Goal: Use online tool/utility

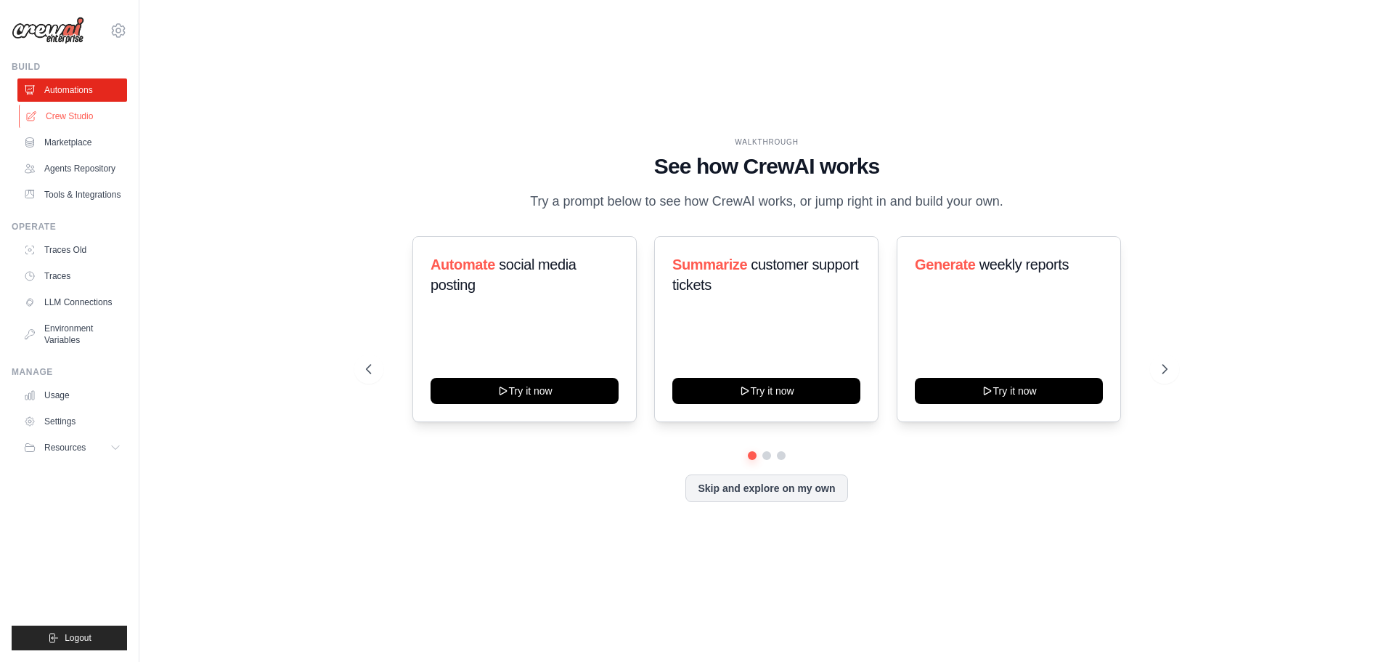
click at [75, 113] on link "Crew Studio" at bounding box center [74, 116] width 110 height 23
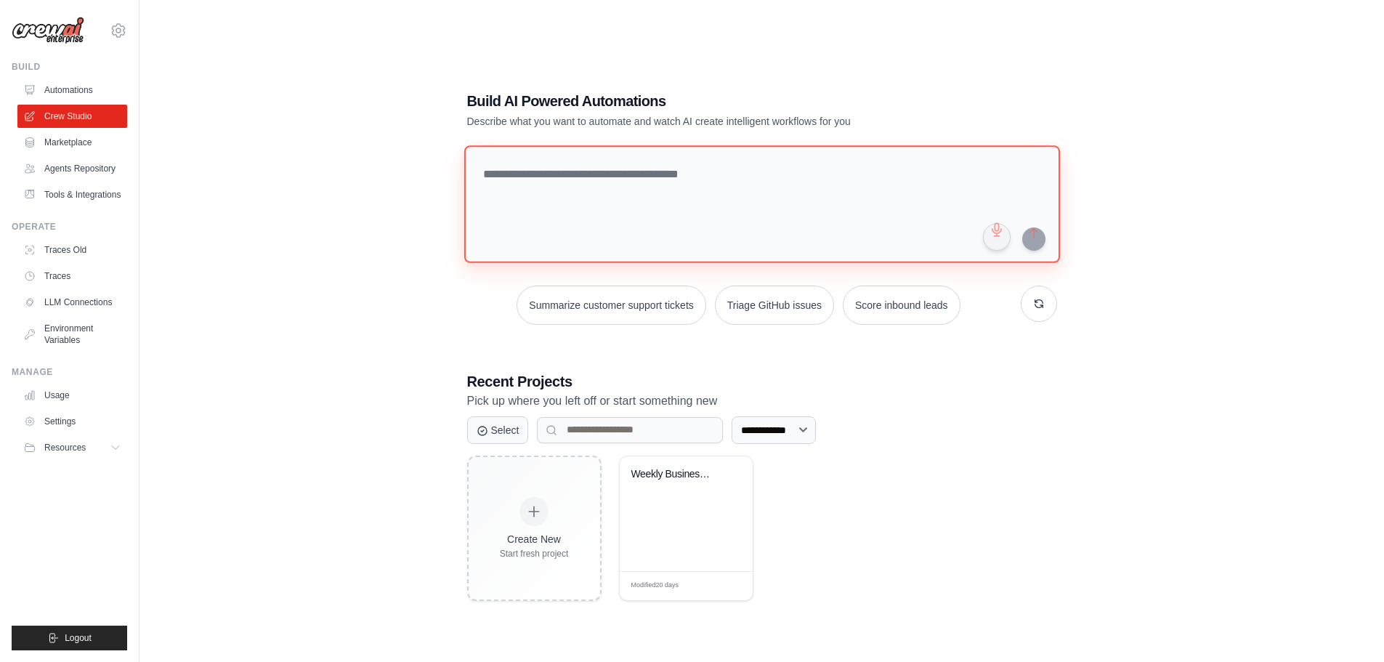
click at [519, 185] on textarea at bounding box center [761, 204] width 596 height 118
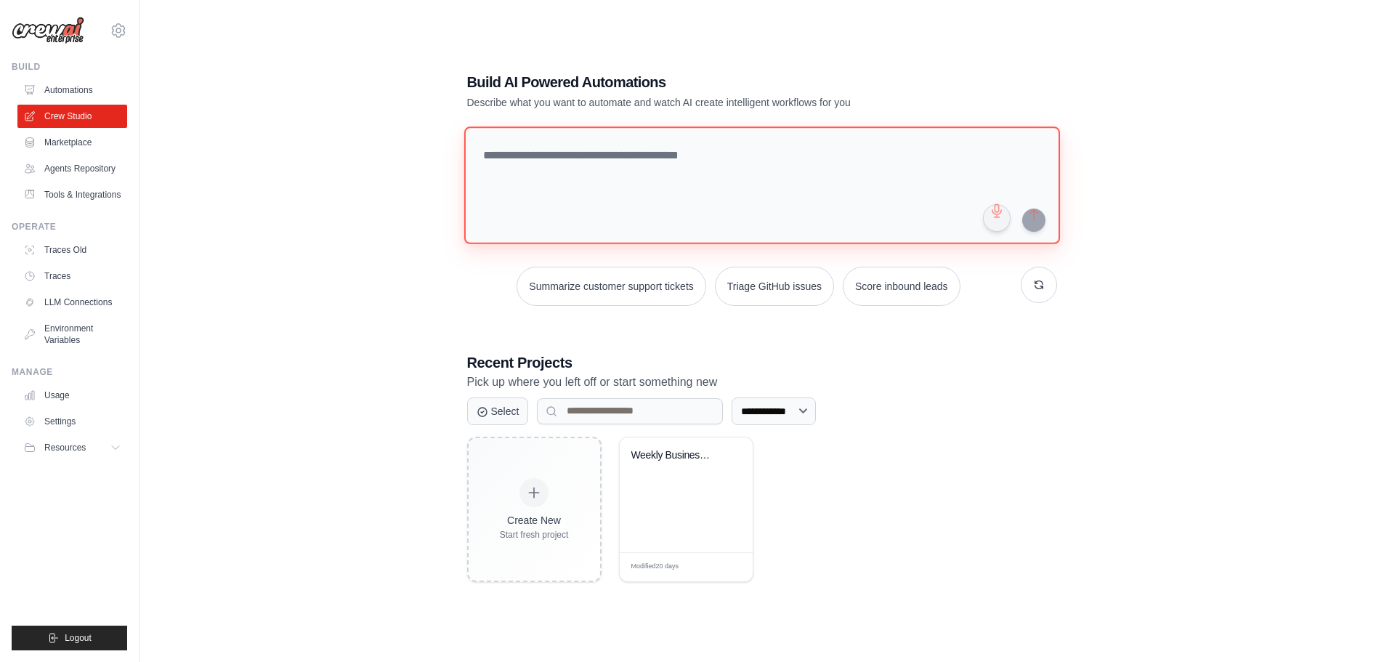
scroll to position [29, 0]
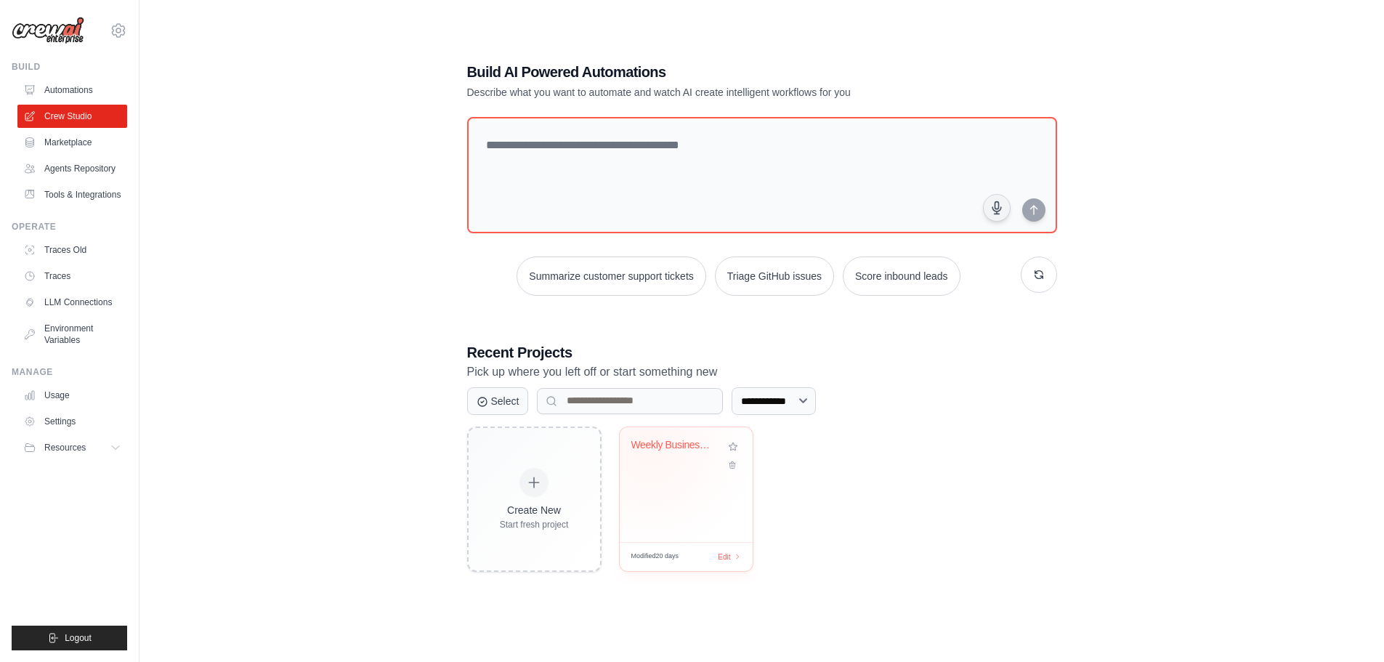
click at [649, 446] on div "Weekly Business Intelligence Report..." at bounding box center [675, 445] width 88 height 13
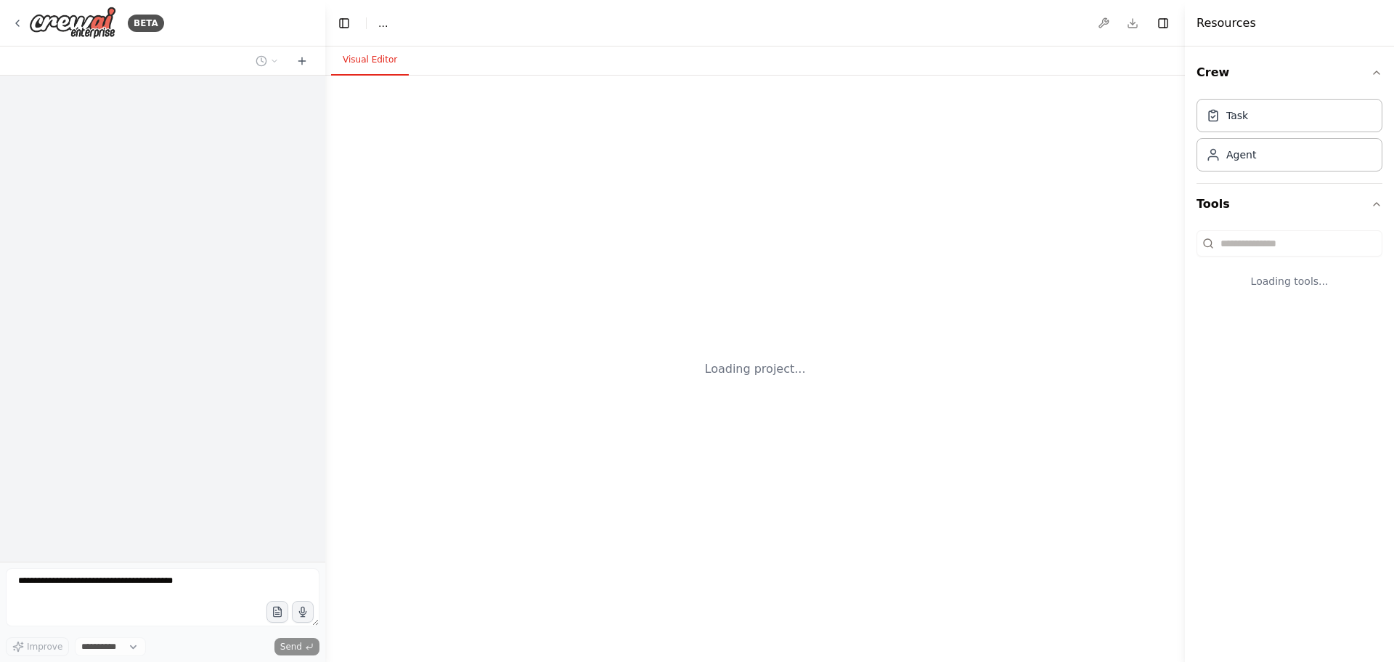
select select "****"
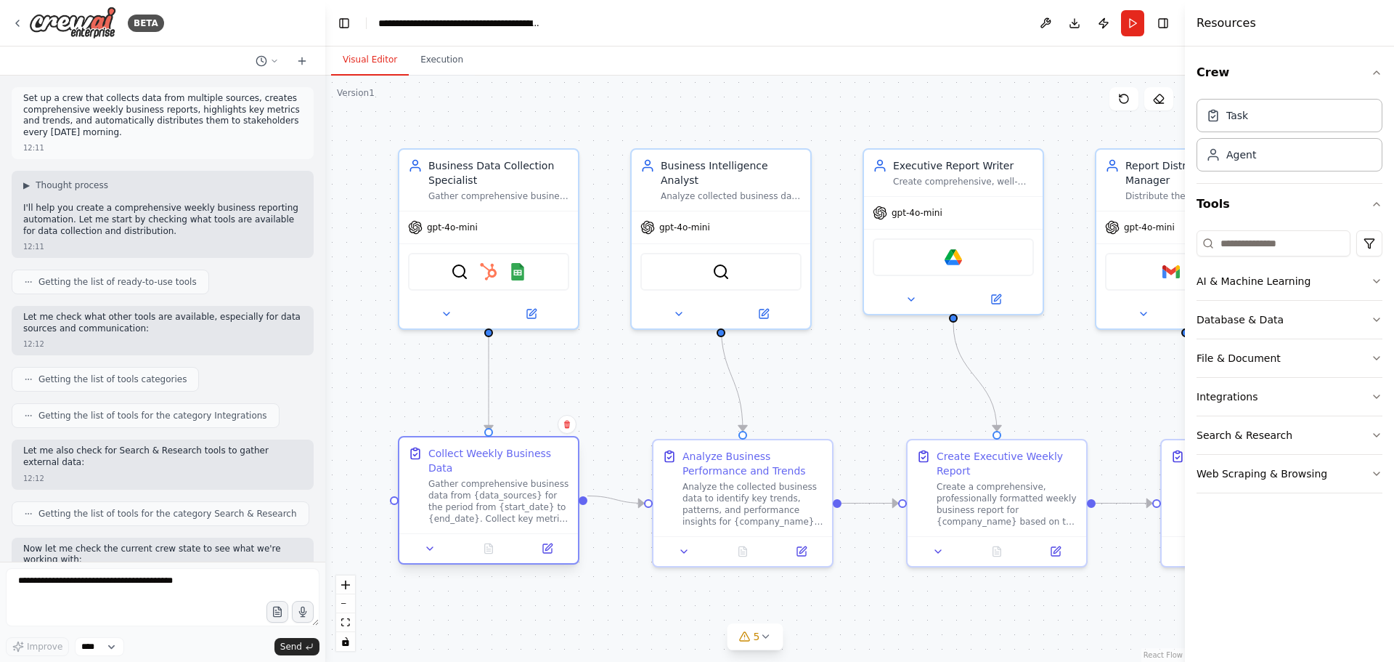
click at [487, 487] on div "Gather comprehensive business data from {data_sources} for the period from {sta…" at bounding box center [498, 501] width 141 height 46
click at [489, 486] on div "Gather comprehensive business data from {data_sources} for the period from {sta…" at bounding box center [498, 501] width 141 height 46
click at [548, 544] on icon at bounding box center [547, 548] width 9 height 9
click at [547, 544] on icon at bounding box center [547, 548] width 9 height 9
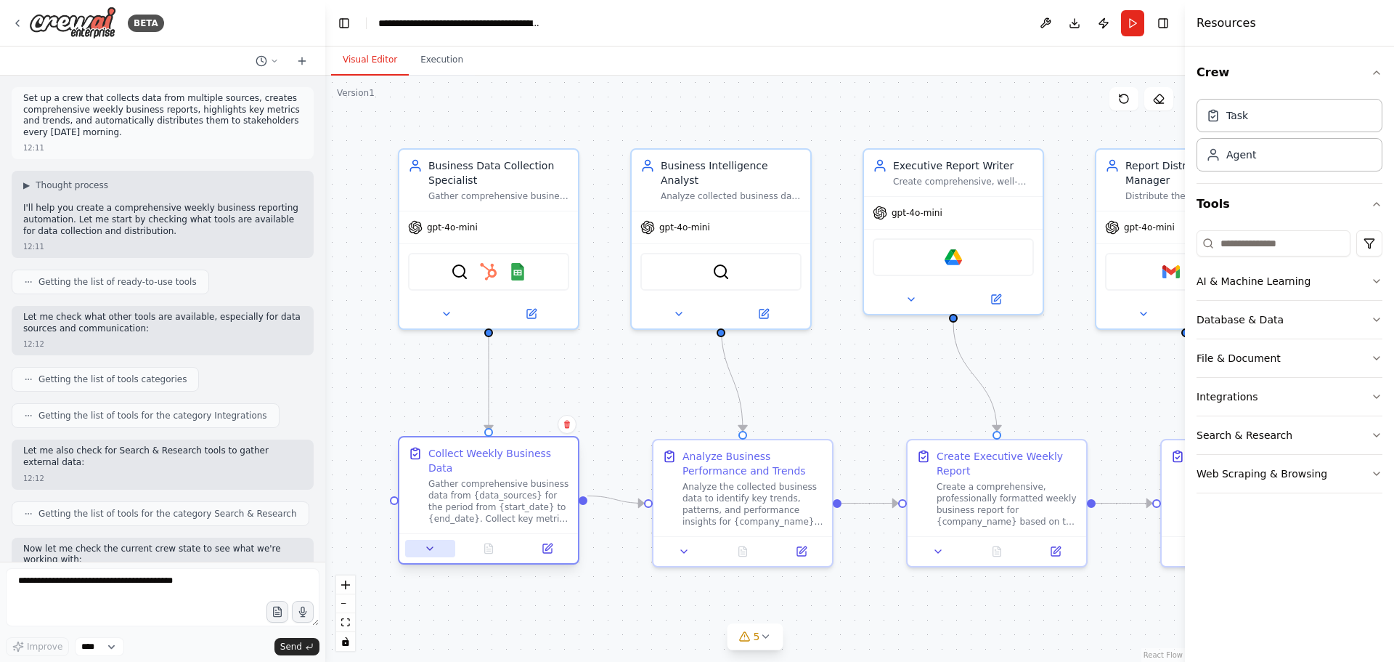
click at [433, 543] on icon at bounding box center [430, 549] width 12 height 12
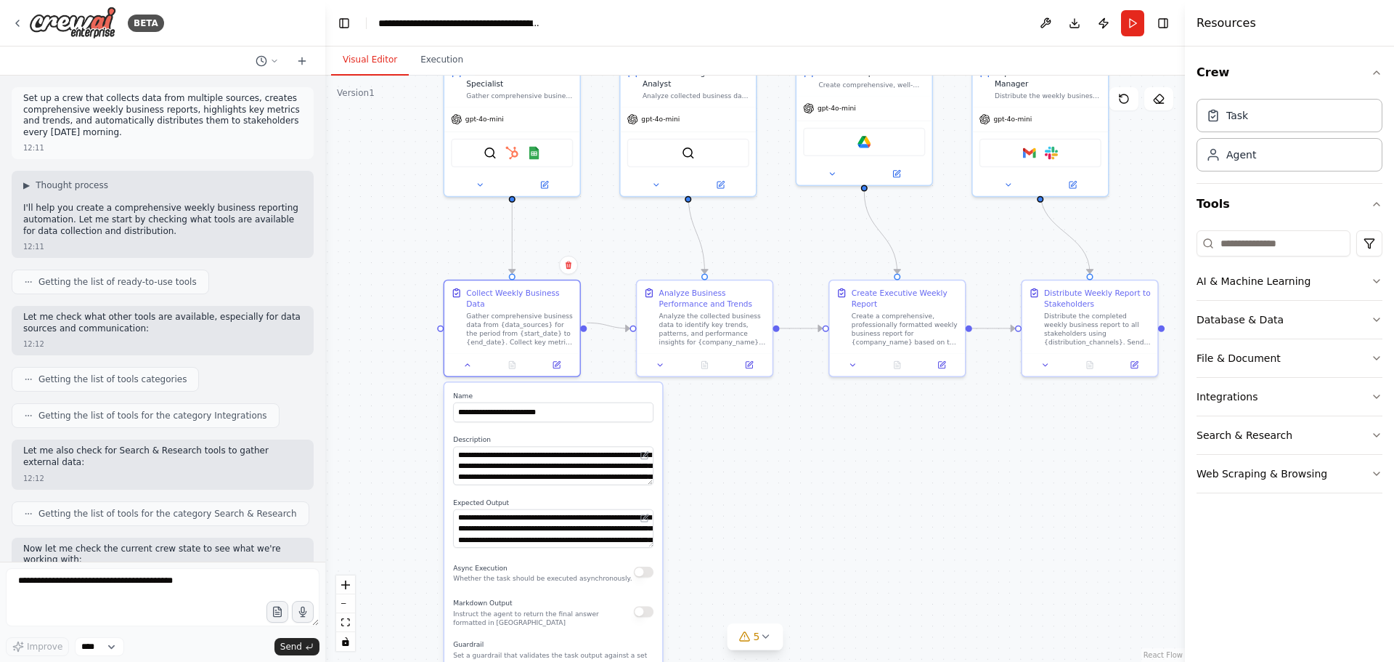
drag, startPoint x: 696, startPoint y: 598, endPoint x: 719, endPoint y: 423, distance: 175.8
click at [719, 423] on div ".deletable-edge-delete-btn { width: 20px; height: 20px; border: 0px solid #ffff…" at bounding box center [755, 369] width 860 height 586
drag, startPoint x: 519, startPoint y: 442, endPoint x: 559, endPoint y: 456, distance: 42.5
click at [559, 456] on textarea "**********" at bounding box center [553, 465] width 200 height 38
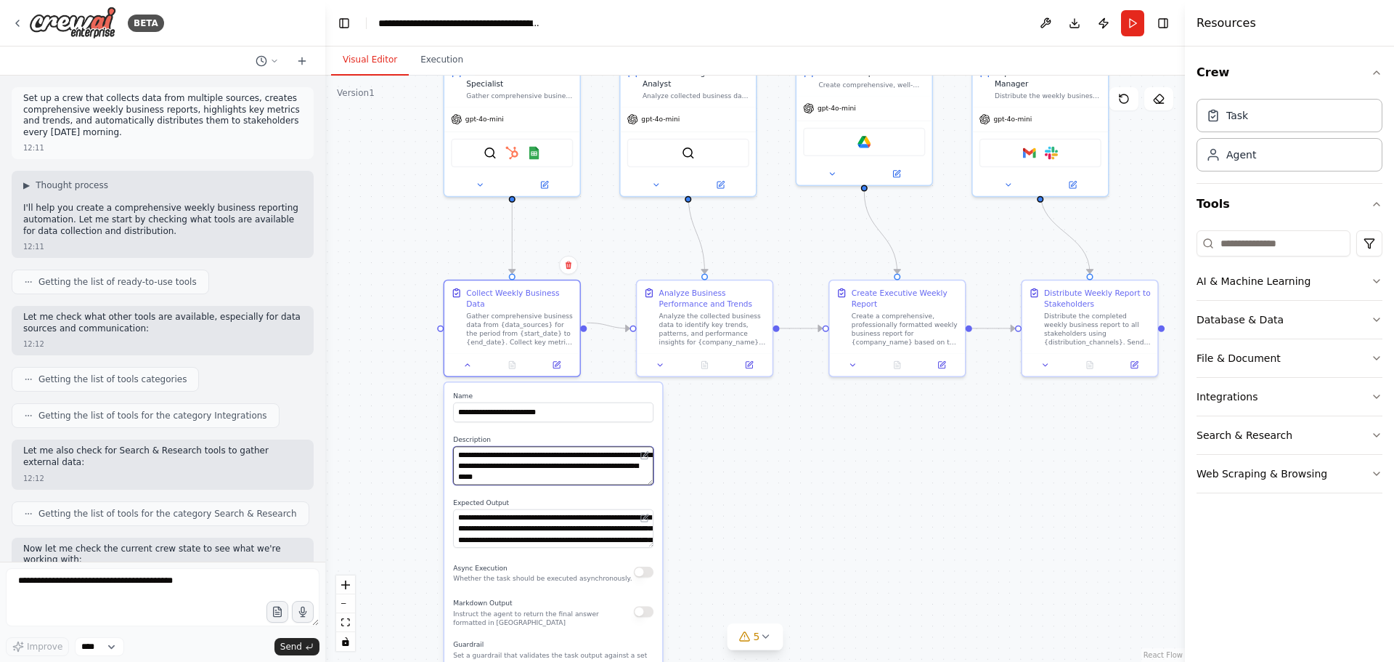
drag, startPoint x: 543, startPoint y: 470, endPoint x: 598, endPoint y: 468, distance: 55.2
click at [598, 468] on textarea "**********" at bounding box center [553, 465] width 200 height 38
click at [707, 496] on div ".deletable-edge-delete-btn { width: 20px; height: 20px; border: 0px solid #ffff…" at bounding box center [755, 369] width 860 height 586
drag, startPoint x: 53, startPoint y: 102, endPoint x: 91, endPoint y: 103, distance: 37.8
click at [90, 103] on p "Set up a crew that collects data from multiple sources, creates comprehensive w…" at bounding box center [162, 115] width 279 height 45
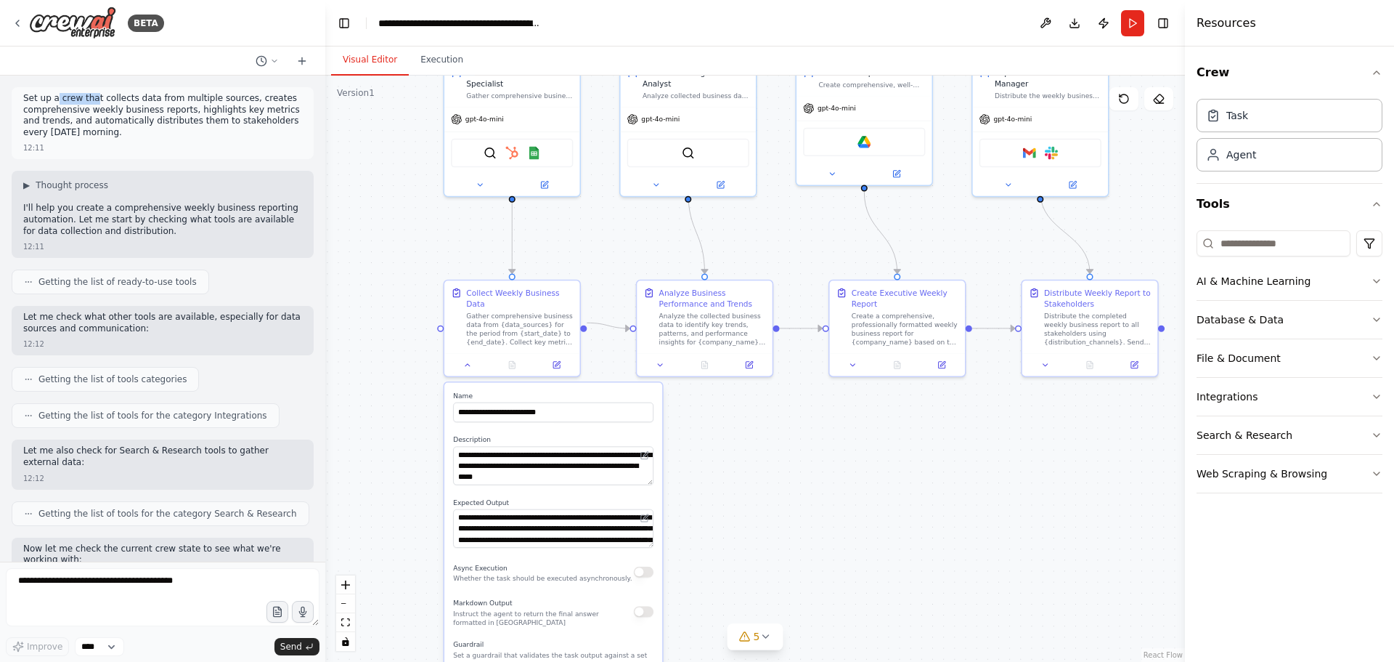
click at [386, 190] on div ".deletable-edge-delete-btn { width: 20px; height: 20px; border: 0px solid #ffff…" at bounding box center [755, 369] width 860 height 586
click at [449, 25] on div "**********" at bounding box center [459, 23] width 163 height 15
click at [850, 471] on div ".deletable-edge-delete-btn { width: 20px; height: 20px; border: 0px solid #ffff…" at bounding box center [755, 369] width 860 height 586
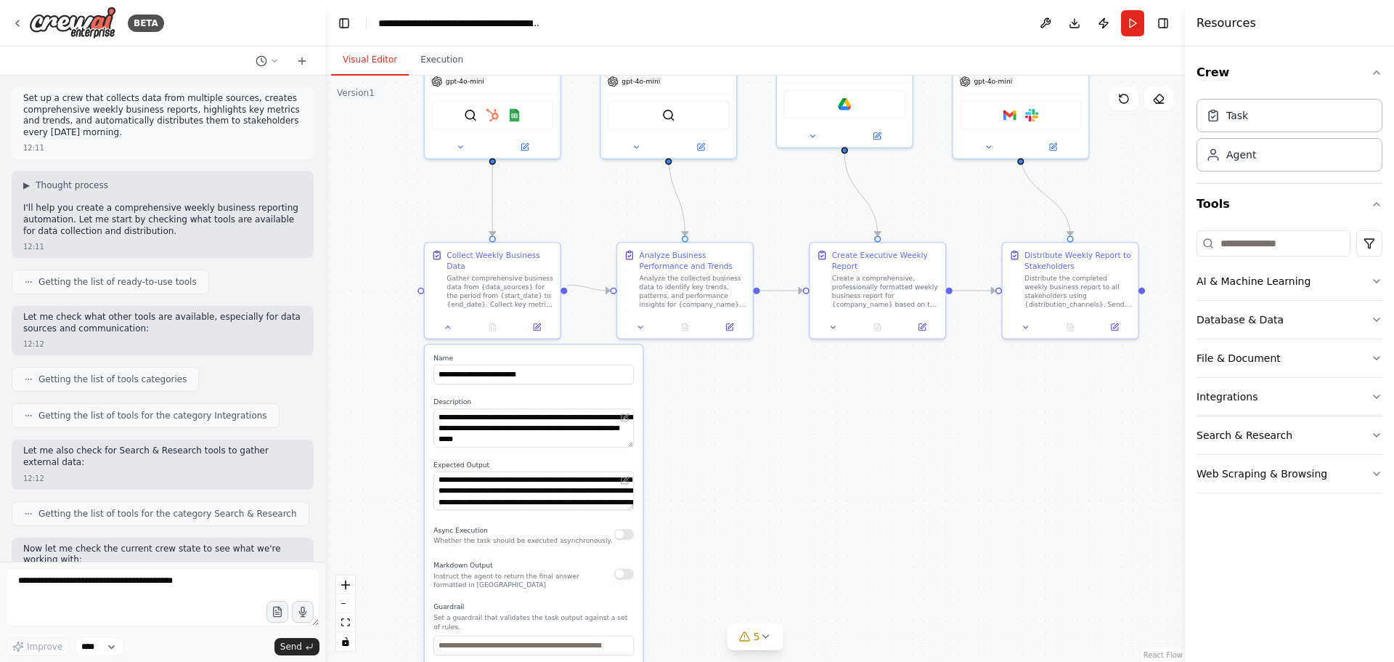
drag, startPoint x: 837, startPoint y: 425, endPoint x: 815, endPoint y: 387, distance: 43.6
click at [815, 387] on div ".deletable-edge-delete-btn { width: 20px; height: 20px; border: 0px solid #ffff…" at bounding box center [755, 369] width 860 height 586
click at [383, 370] on div ".deletable-edge-delete-btn { width: 20px; height: 20px; border: 0px solid #ffff…" at bounding box center [755, 369] width 860 height 586
click at [452, 321] on div at bounding box center [492, 324] width 135 height 23
click at [447, 320] on icon at bounding box center [448, 324] width 9 height 9
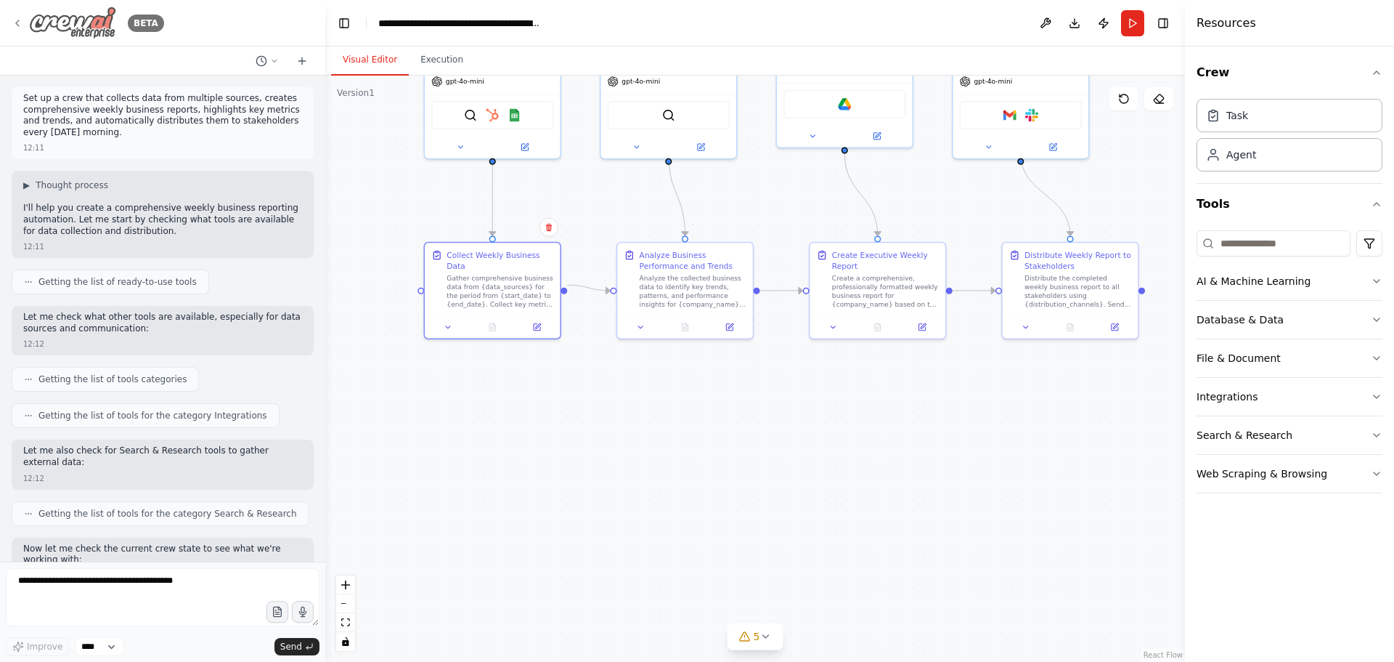
click at [16, 17] on div "BETA" at bounding box center [88, 23] width 153 height 33
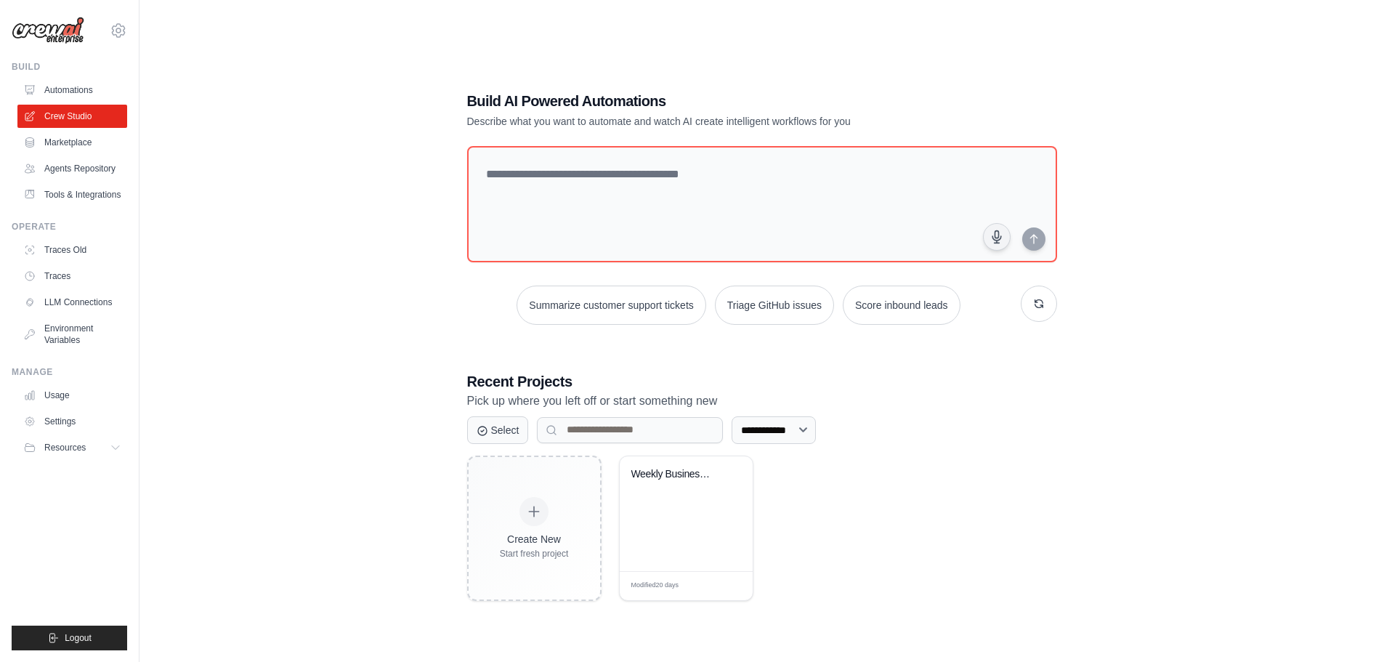
click at [956, 475] on div "Create New Start fresh project Weekly Business Intelligence Report... Modified …" at bounding box center [762, 527] width 590 height 145
click at [777, 423] on select "**********" at bounding box center [773, 430] width 84 height 28
